Goal: Navigation & Orientation: Find specific page/section

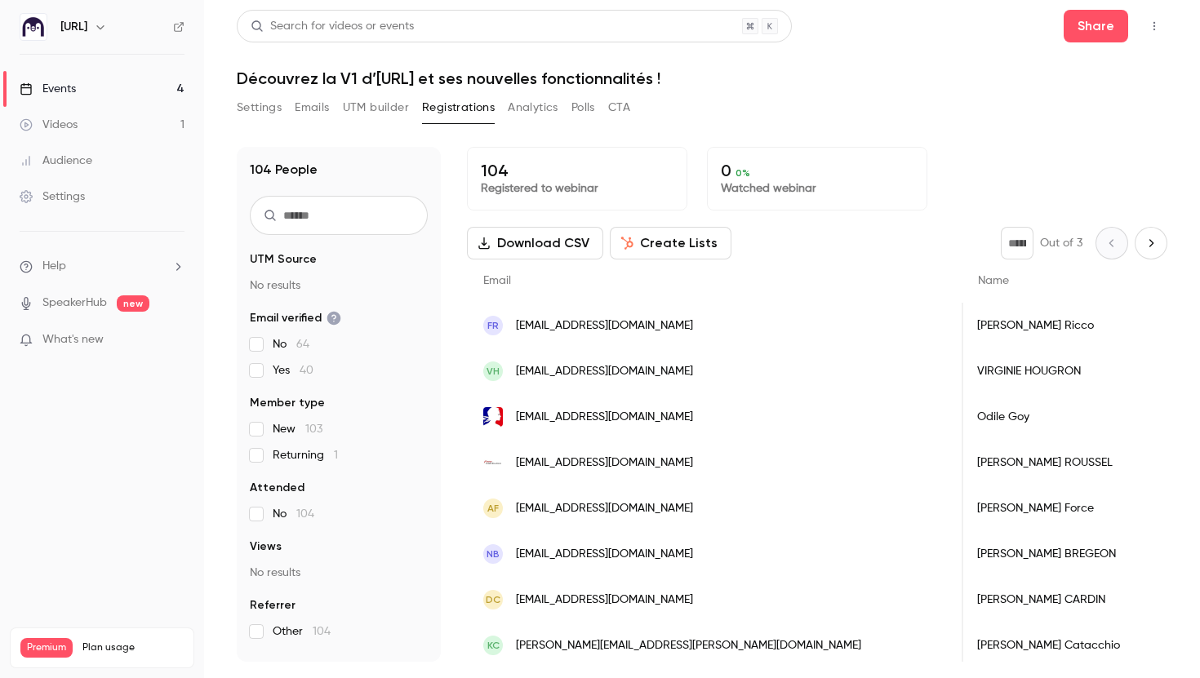
click at [155, 96] on link "Events 4" at bounding box center [102, 89] width 204 height 36
